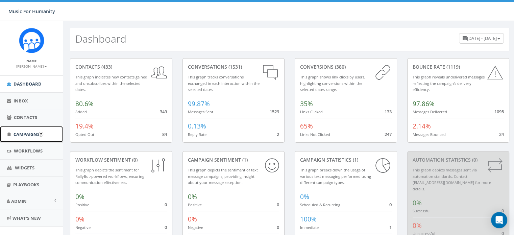
click at [31, 134] on span "Campaigns" at bounding box center [27, 134] width 26 height 6
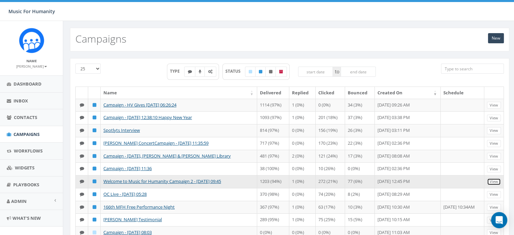
click at [495, 185] on link "View" at bounding box center [494, 181] width 14 height 7
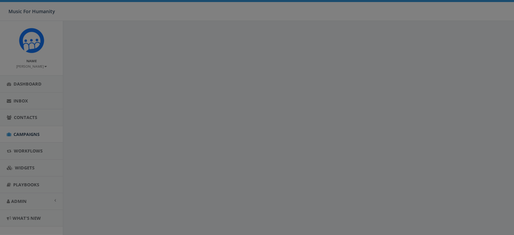
select select
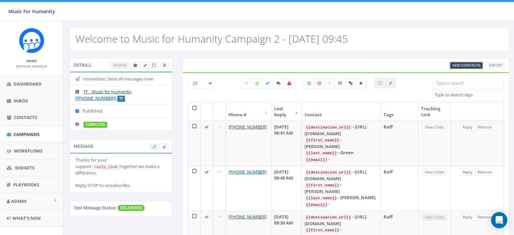
click at [464, 65] on span "Add Contacts" at bounding box center [467, 65] width 28 height 5
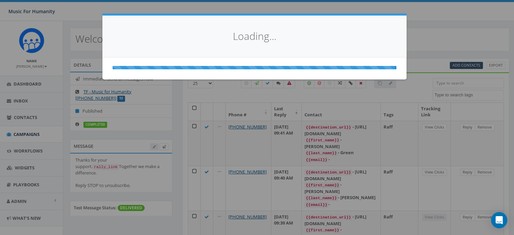
select select
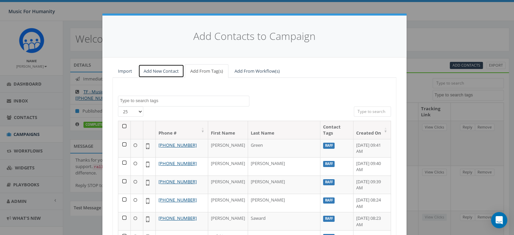
click at [151, 73] on link "Add New Contact" at bounding box center [161, 71] width 46 height 14
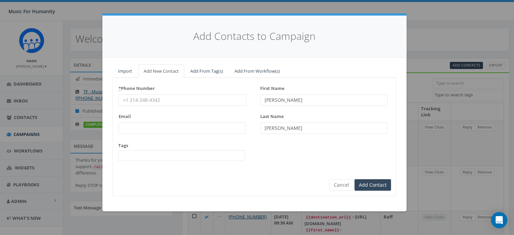
click at [137, 99] on input "* Phone Number" at bounding box center [183, 99] width 128 height 11
type input "2016966003"
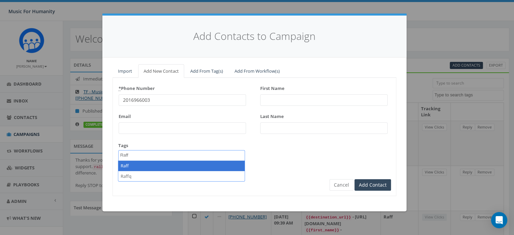
type textarea "Raff"
select select "Raff"
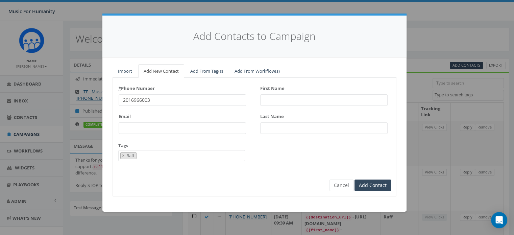
scroll to position [56, 0]
type input "Diane"
type input "Bollen"
click at [355, 180] on input "Add Contact" at bounding box center [373, 185] width 37 height 11
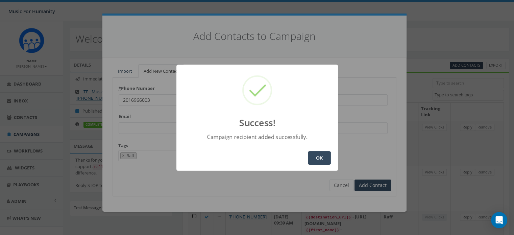
click at [318, 154] on button "OK" at bounding box center [319, 158] width 23 height 14
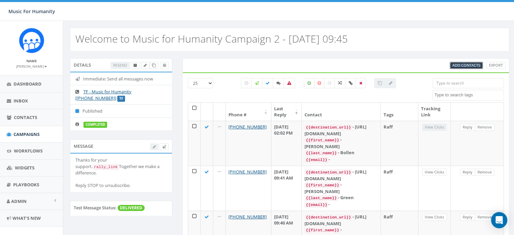
click at [459, 63] on span "Add Contacts" at bounding box center [467, 65] width 28 height 5
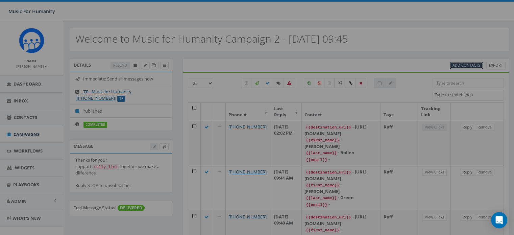
select select
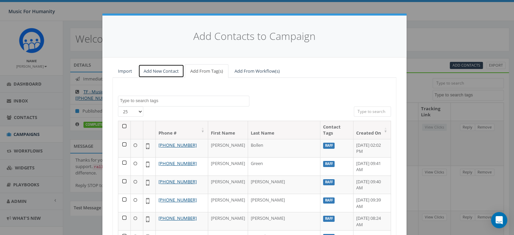
click at [166, 74] on link "Add New Contact" at bounding box center [161, 71] width 46 height 14
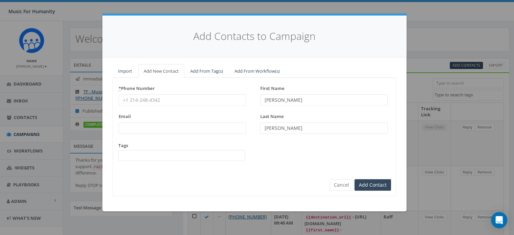
click at [145, 97] on input "* Phone Number" at bounding box center [183, 99] width 128 height 11
type input "9173097742"
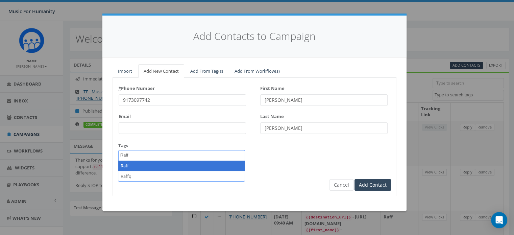
type textarea "Raff"
select select "Raff"
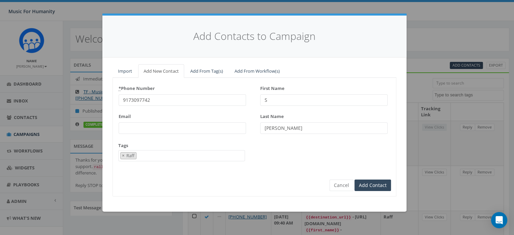
type input "Sh"
type input "a"
type input "r"
type input "Sharon"
type input "Beckman"
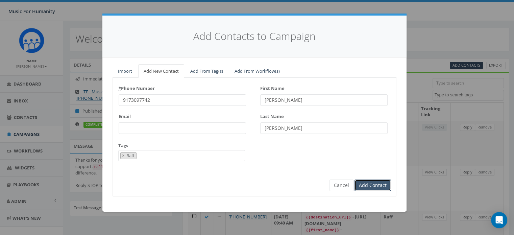
click at [355, 180] on input "Add Contact" at bounding box center [373, 185] width 37 height 11
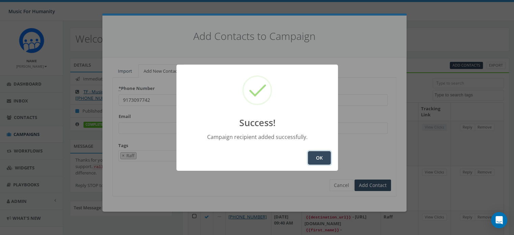
click at [329, 159] on button "OK" at bounding box center [319, 158] width 23 height 14
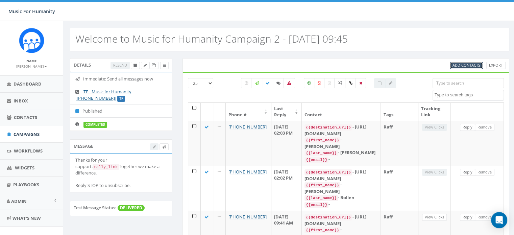
click at [461, 65] on span "Add Contacts" at bounding box center [467, 65] width 28 height 5
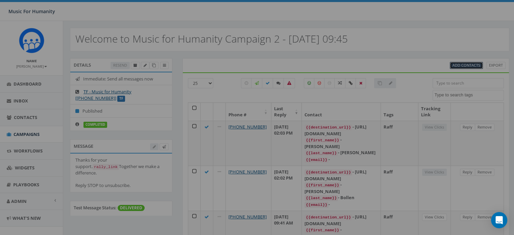
select select
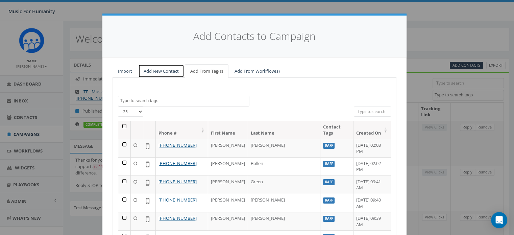
click at [162, 72] on link "Add New Contact" at bounding box center [161, 71] width 46 height 14
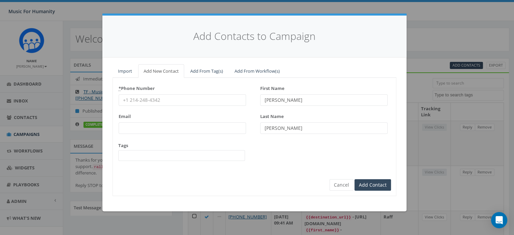
click at [158, 100] on input "* Phone Number" at bounding box center [183, 99] width 128 height 11
type input "5164282375"
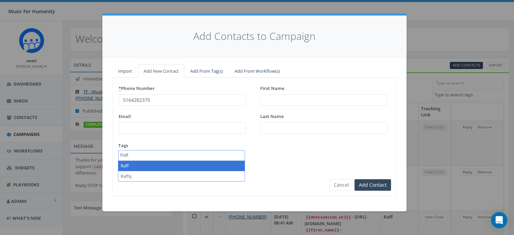
type textarea "Raff"
select select "Raff"
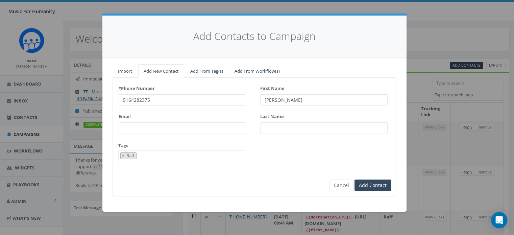
type input "Nelson"
type input "Melenciano"
click at [355, 180] on input "Add Contact" at bounding box center [373, 185] width 37 height 11
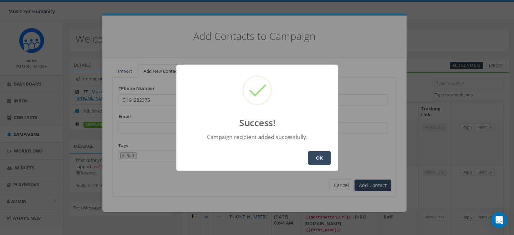
click at [325, 155] on button "OK" at bounding box center [319, 158] width 23 height 14
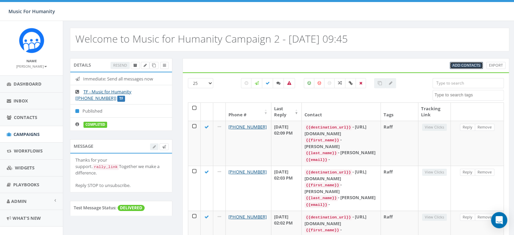
click at [470, 66] on span "Add Contacts" at bounding box center [467, 65] width 28 height 5
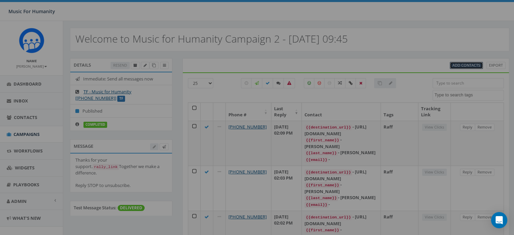
select select
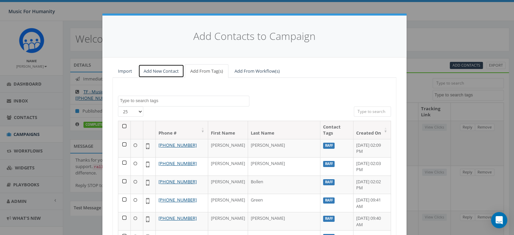
click at [149, 71] on link "Add New Contact" at bounding box center [161, 71] width 46 height 14
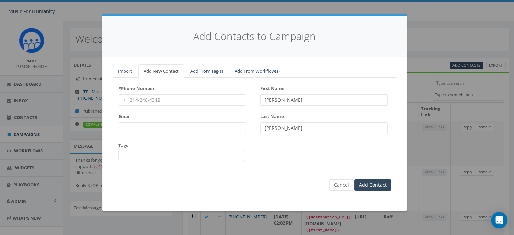
click at [139, 99] on input "* Phone Number" at bounding box center [183, 99] width 128 height 11
type input "9175799044"
type input "Suzanne"
type input "Henry"
click at [344, 184] on button "Cancel" at bounding box center [342, 184] width 24 height 11
